Goal: Find contact information: Find contact information

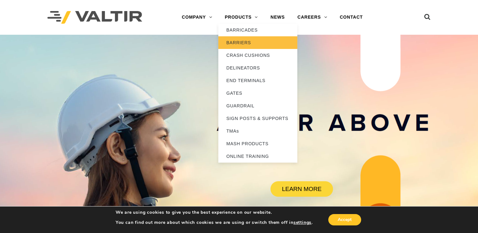
click at [243, 41] on link "BARRIERS" at bounding box center [257, 42] width 79 height 13
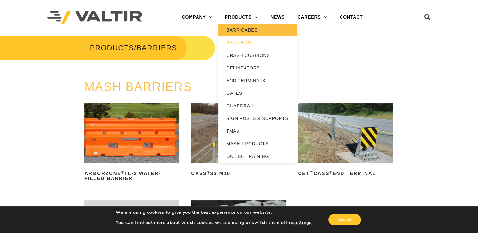
click at [252, 31] on link "BARRICADES" at bounding box center [257, 30] width 79 height 13
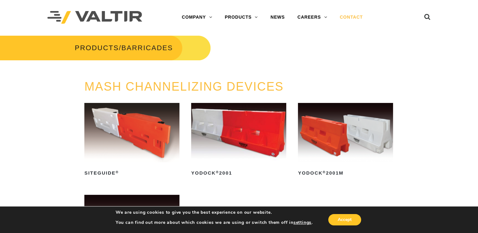
click at [336, 15] on link "CONTACT" at bounding box center [351, 17] width 36 height 13
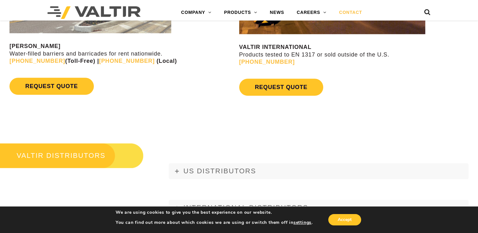
scroll to position [663, 0]
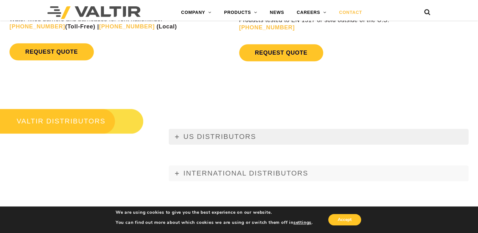
click at [243, 140] on span "US DISTRIBUTORS" at bounding box center [219, 137] width 73 height 8
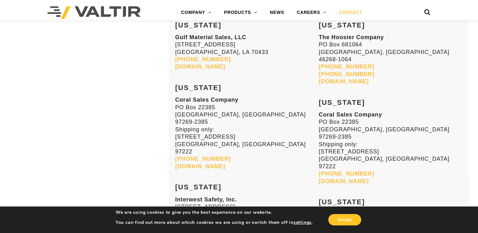
scroll to position [795, 0]
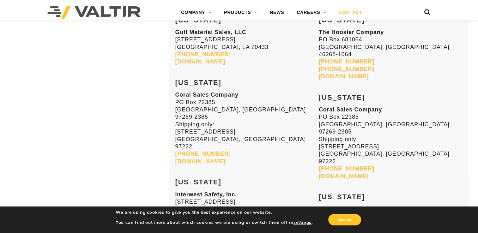
click at [428, 107] on p "Coral Sales Company PO Box 22385 Portland, OR 97269-2385 Shipping only: 9838 SE…" at bounding box center [390, 143] width 143 height 74
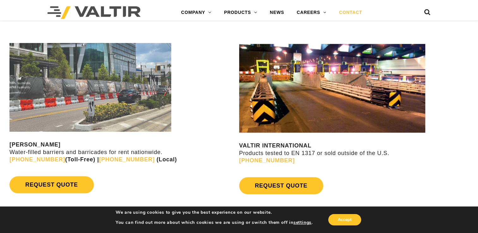
scroll to position [527, 0]
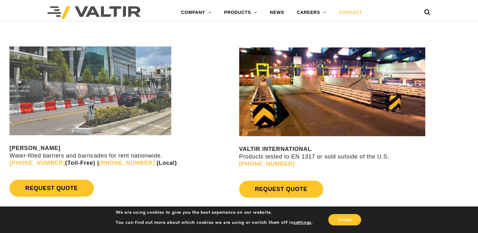
click at [210, 122] on div at bounding box center [123, 90] width 228 height 89
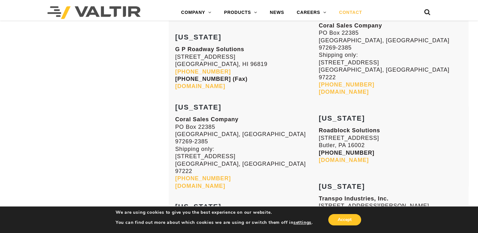
scroll to position [1569, 0]
